Goal: Navigation & Orientation: Find specific page/section

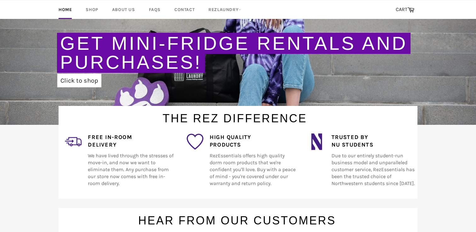
scroll to position [121, 0]
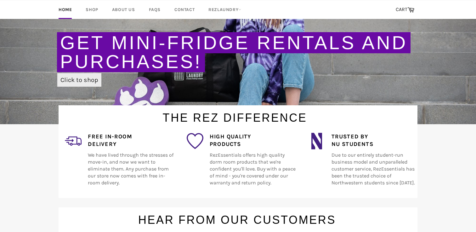
click at [77, 76] on link "Click to shop" at bounding box center [79, 80] width 44 height 14
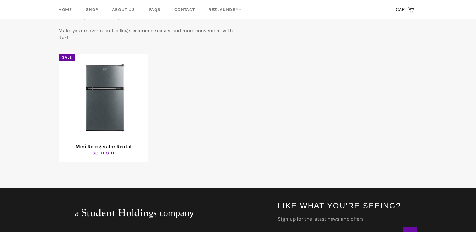
scroll to position [102, 0]
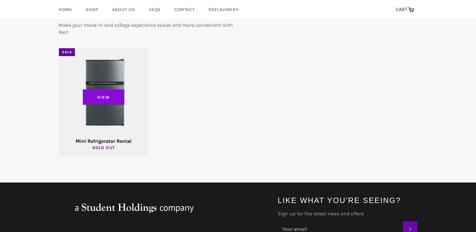
click at [113, 94] on span "View" at bounding box center [104, 97] width 42 height 16
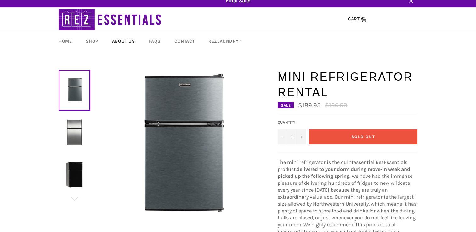
scroll to position [10, 0]
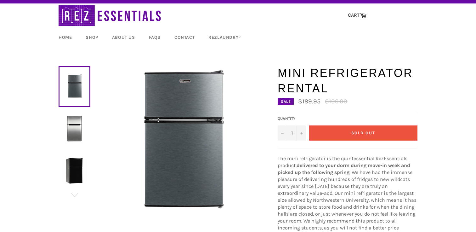
click at [75, 125] on img at bounding box center [75, 129] width 26 height 26
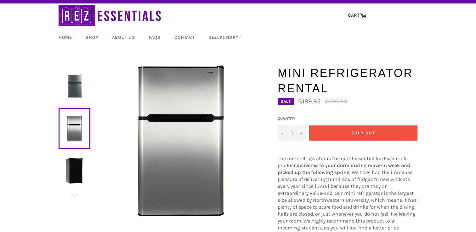
click at [74, 164] on img at bounding box center [75, 171] width 26 height 26
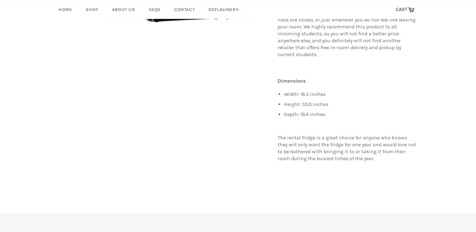
scroll to position [218, 0]
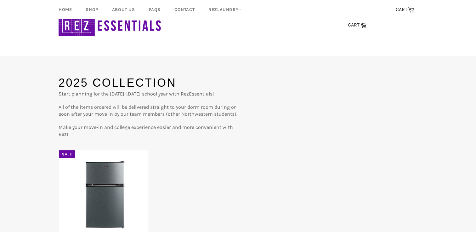
scroll to position [102, 0]
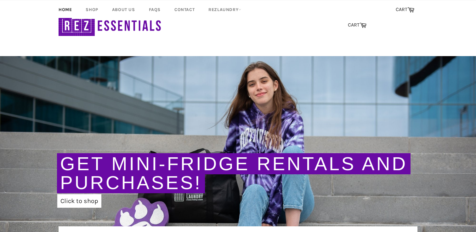
scroll to position [121, 0]
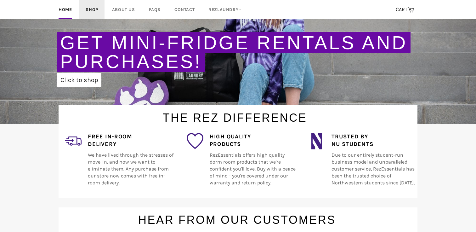
click at [89, 5] on link "Shop" at bounding box center [91, 9] width 25 height 19
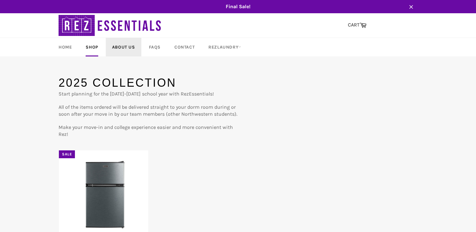
click at [128, 44] on link "About Us" at bounding box center [124, 47] width 36 height 19
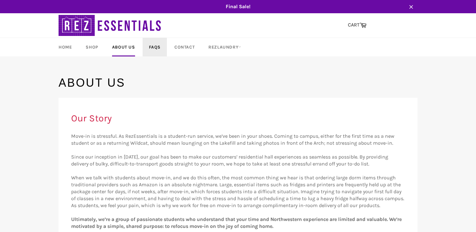
click at [160, 55] on link "FAQs" at bounding box center [155, 47] width 24 height 19
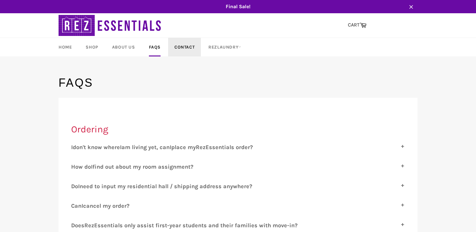
click at [180, 46] on link "Contact" at bounding box center [184, 47] width 33 height 19
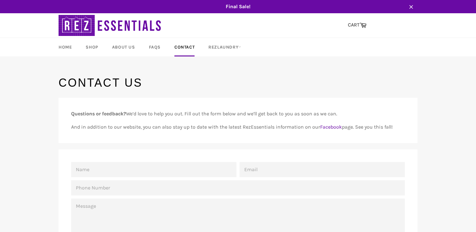
click at [231, 5] on span "Final Sale!" at bounding box center [238, 6] width 372 height 7
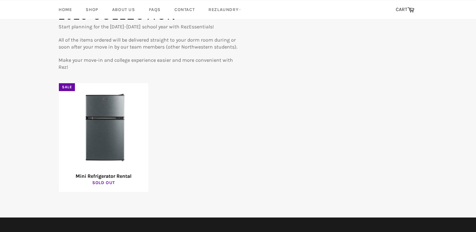
scroll to position [93, 0]
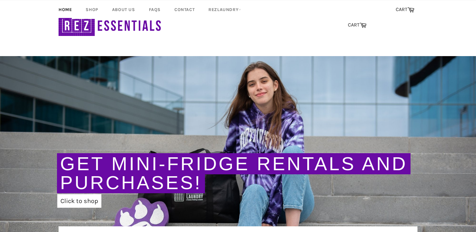
scroll to position [121, 0]
